Goal: Task Accomplishment & Management: Manage account settings

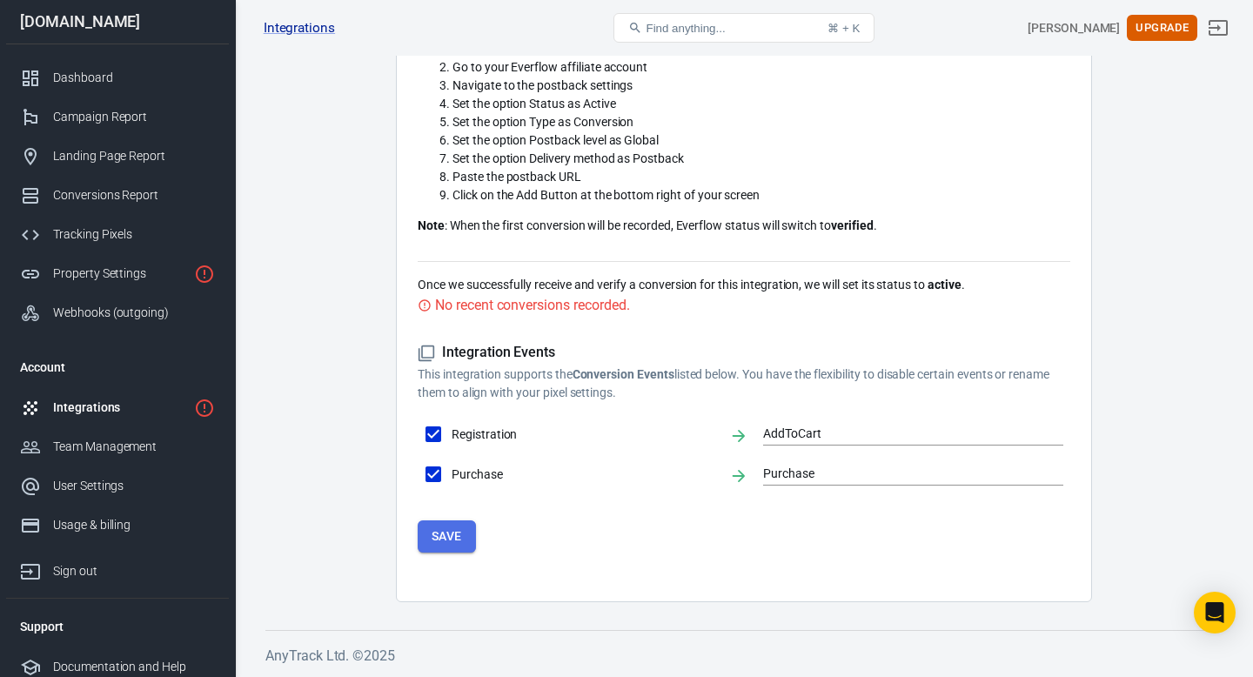
click at [444, 541] on button "Save" at bounding box center [447, 536] width 58 height 32
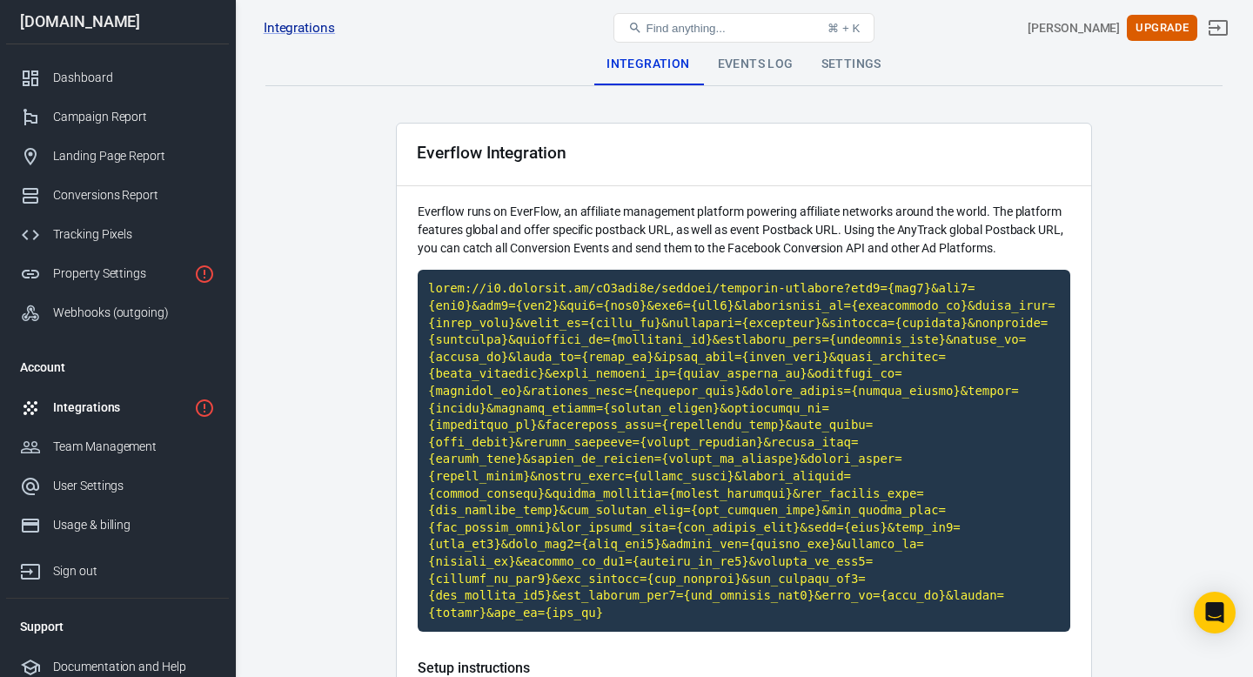
scroll to position [649, 0]
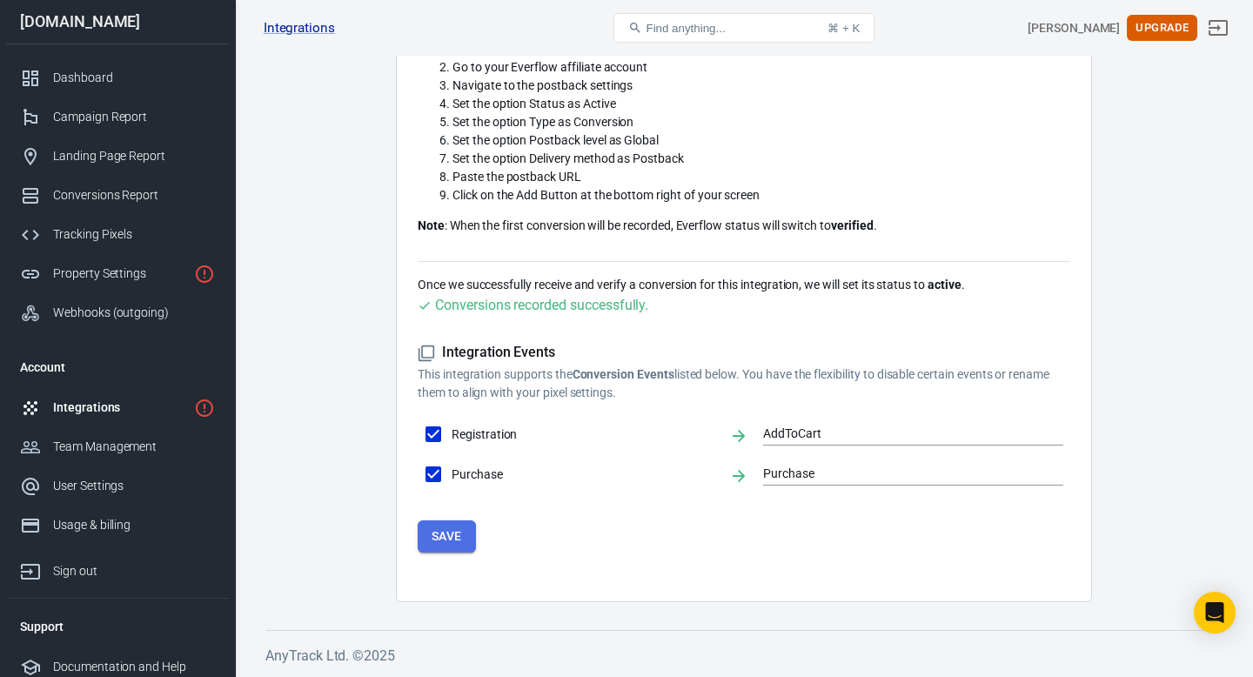
click at [446, 539] on button "Save" at bounding box center [447, 536] width 58 height 32
